Goal: Task Accomplishment & Management: Complete application form

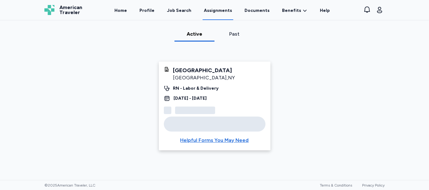
click at [222, 12] on link "Assignments" at bounding box center [218, 10] width 31 height 19
click at [259, 12] on link "Documents" at bounding box center [258, 10] width 28 height 19
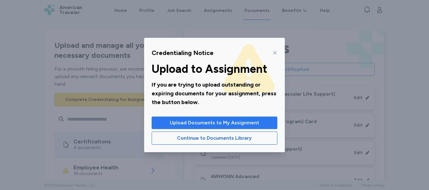
click at [198, 121] on span "Upload Documents to My Assignment" at bounding box center [215, 123] width 90 height 8
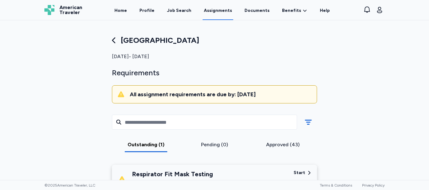
click at [295, 71] on div "Requirements" at bounding box center [214, 73] width 205 height 10
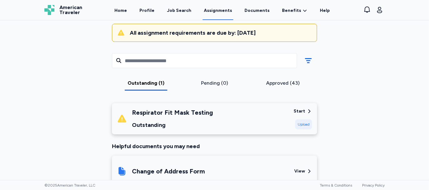
scroll to position [63, 0]
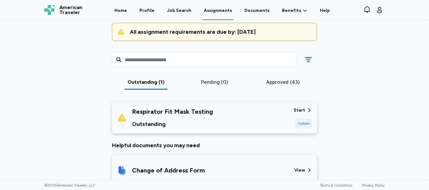
click at [298, 110] on div "Start" at bounding box center [300, 110] width 12 height 6
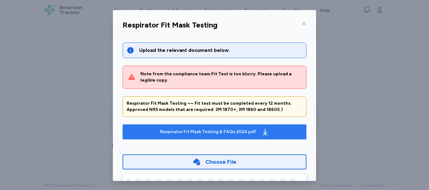
click at [222, 135] on div "Respirator Fit Mask Testing & FAQs 2024.pdf" at bounding box center [214, 132] width 111 height 10
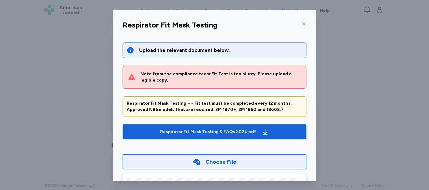
click at [213, 161] on div "Choose File" at bounding box center [221, 162] width 31 height 9
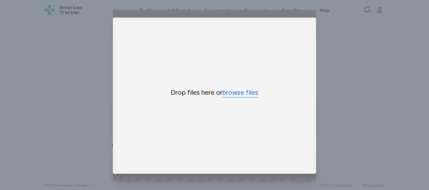
click at [228, 92] on button "browse files" at bounding box center [241, 92] width 36 height 9
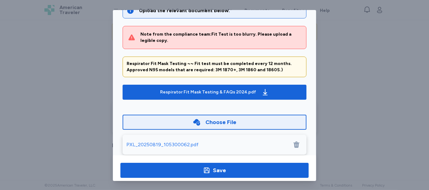
scroll to position [48, 0]
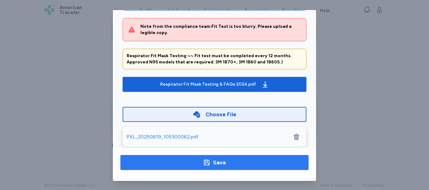
click at [224, 160] on span "Save" at bounding box center [215, 162] width 178 height 9
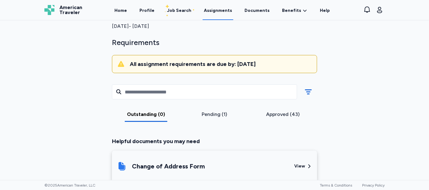
scroll to position [0, 0]
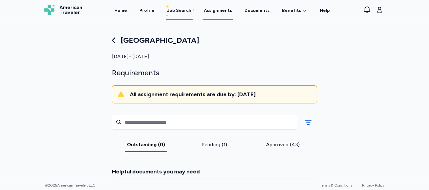
click at [180, 13] on div "Job Search" at bounding box center [179, 11] width 24 height 6
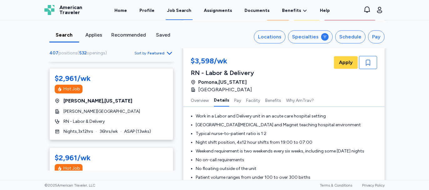
scroll to position [684, 0]
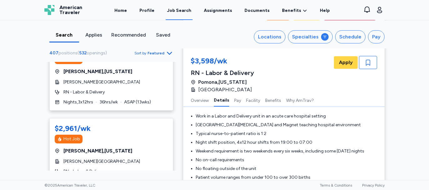
click at [167, 52] on icon "button" at bounding box center [169, 53] width 5 height 3
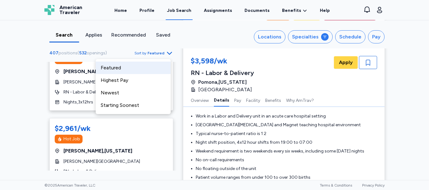
scroll to position [0, 0]
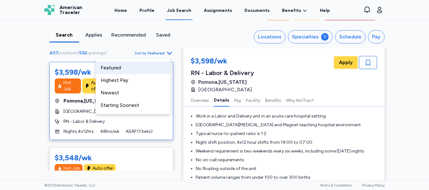
click at [71, 52] on span "positions" at bounding box center [68, 52] width 19 height 5
